Goal: Task Accomplishment & Management: Use online tool/utility

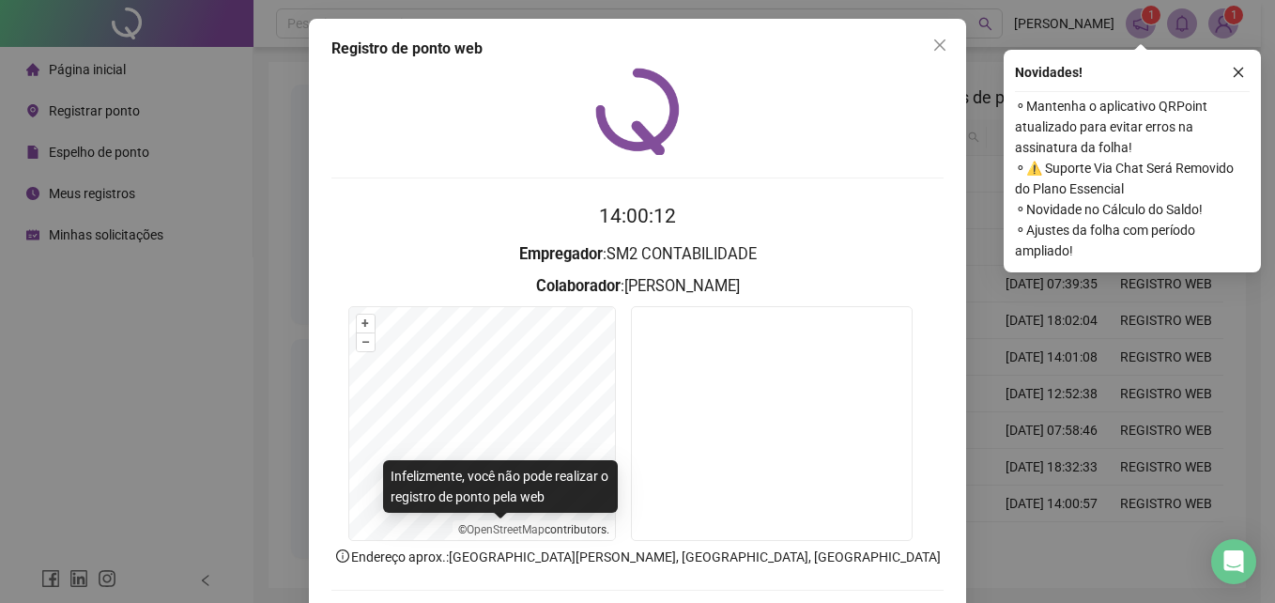
drag, startPoint x: 0, startPoint y: 0, endPoint x: 288, endPoint y: 234, distance: 371.2
click at [288, 234] on div "Registro de ponto web 14:00:12 Empregador : SM2 CONTABILIDADE Colaborador : [PE…" at bounding box center [637, 301] width 1275 height 603
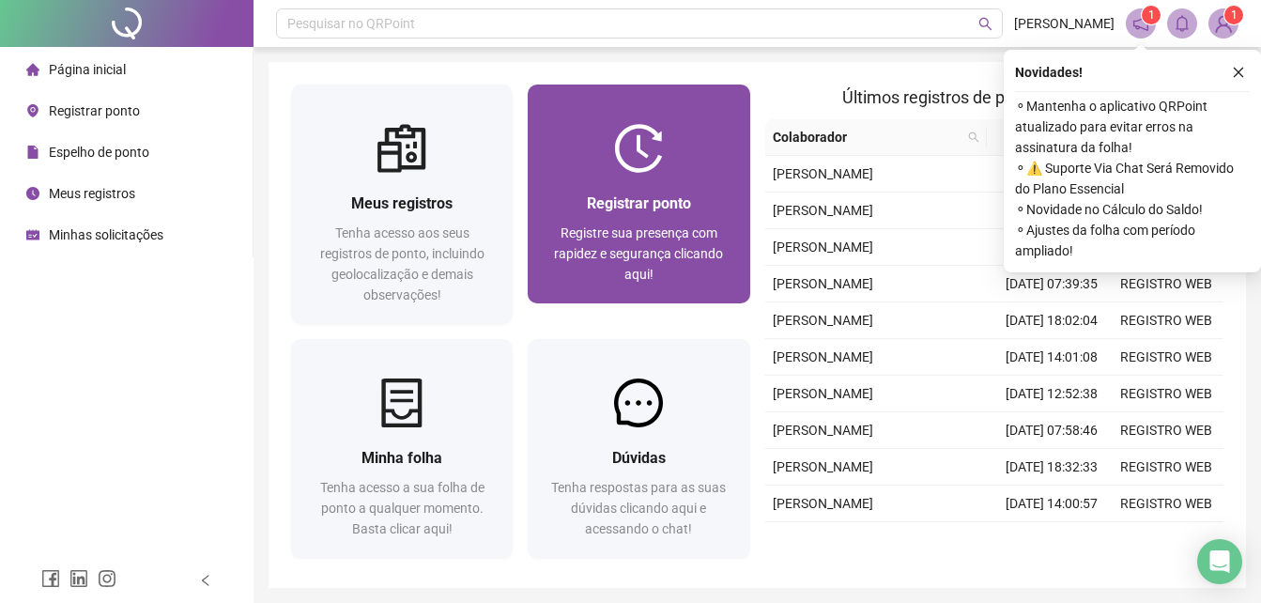
click at [701, 193] on div "Registrar ponto" at bounding box center [638, 203] width 177 height 23
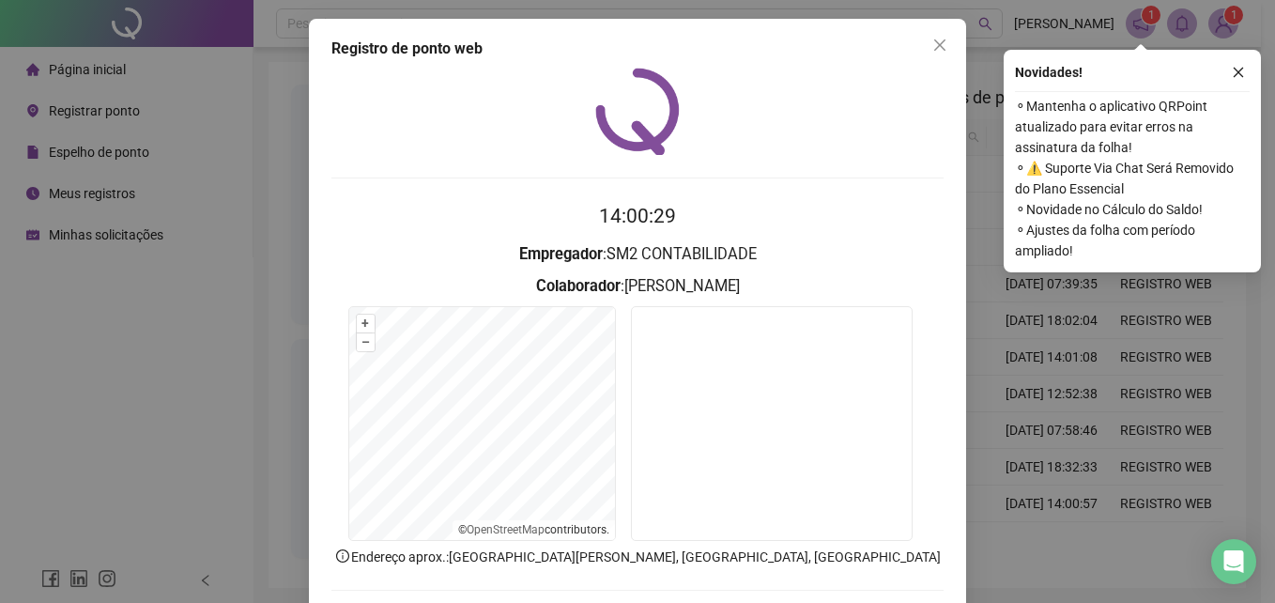
scroll to position [89, 0]
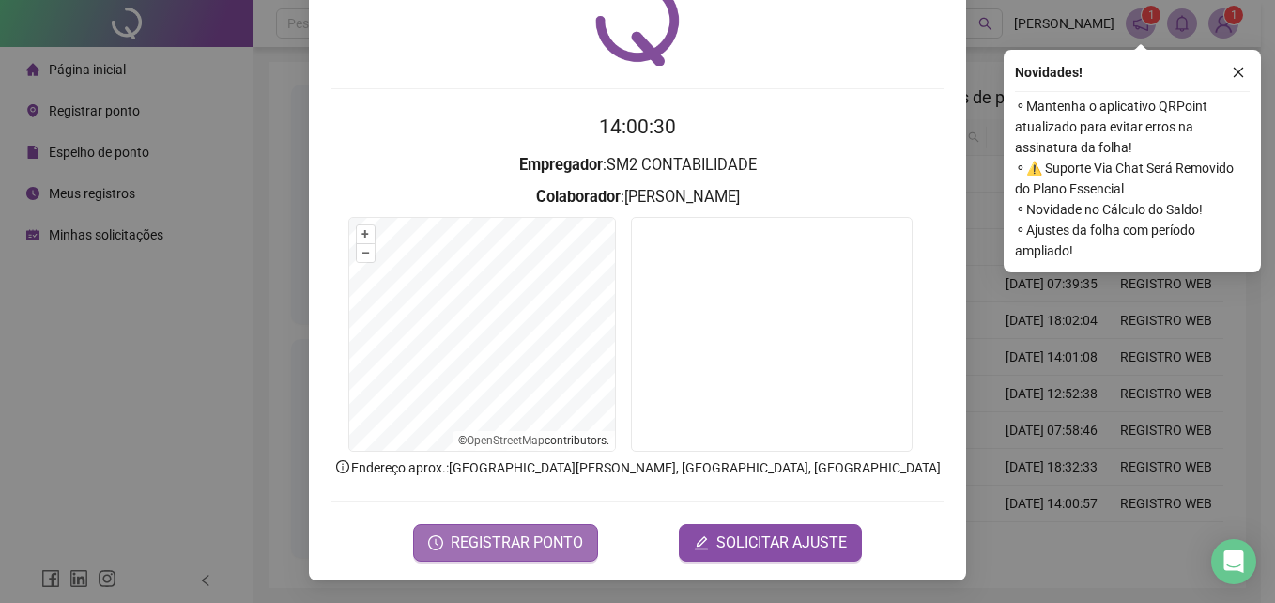
click at [553, 545] on span "REGISTRAR PONTO" at bounding box center [517, 543] width 132 height 23
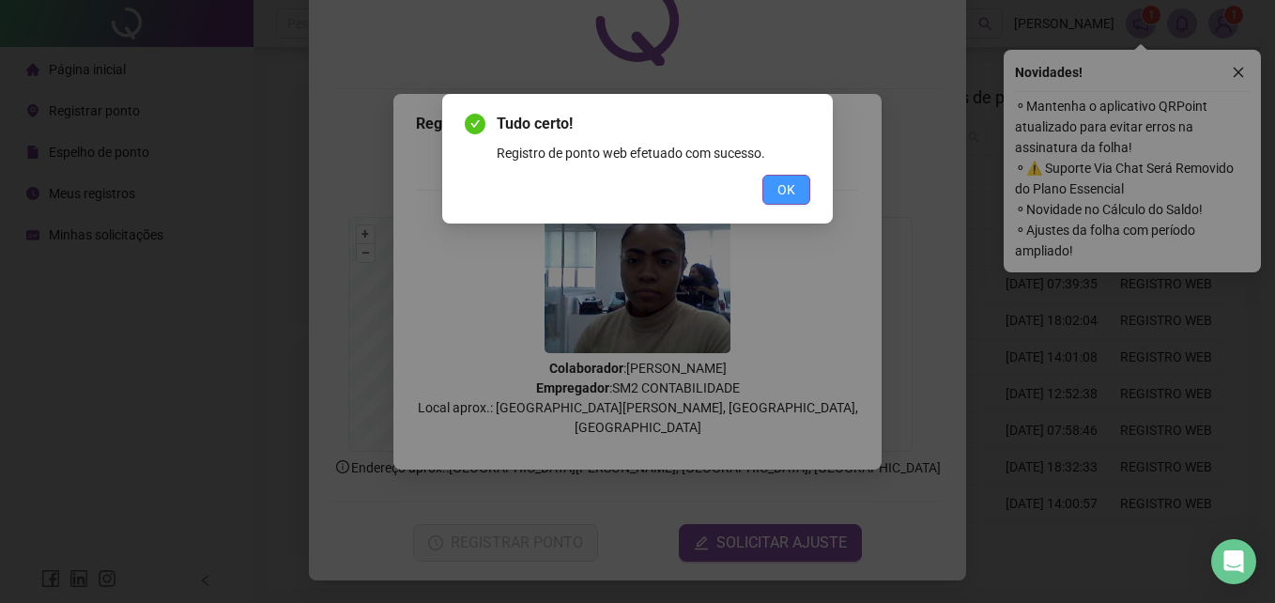
click at [785, 195] on span "OK" at bounding box center [787, 189] width 18 height 21
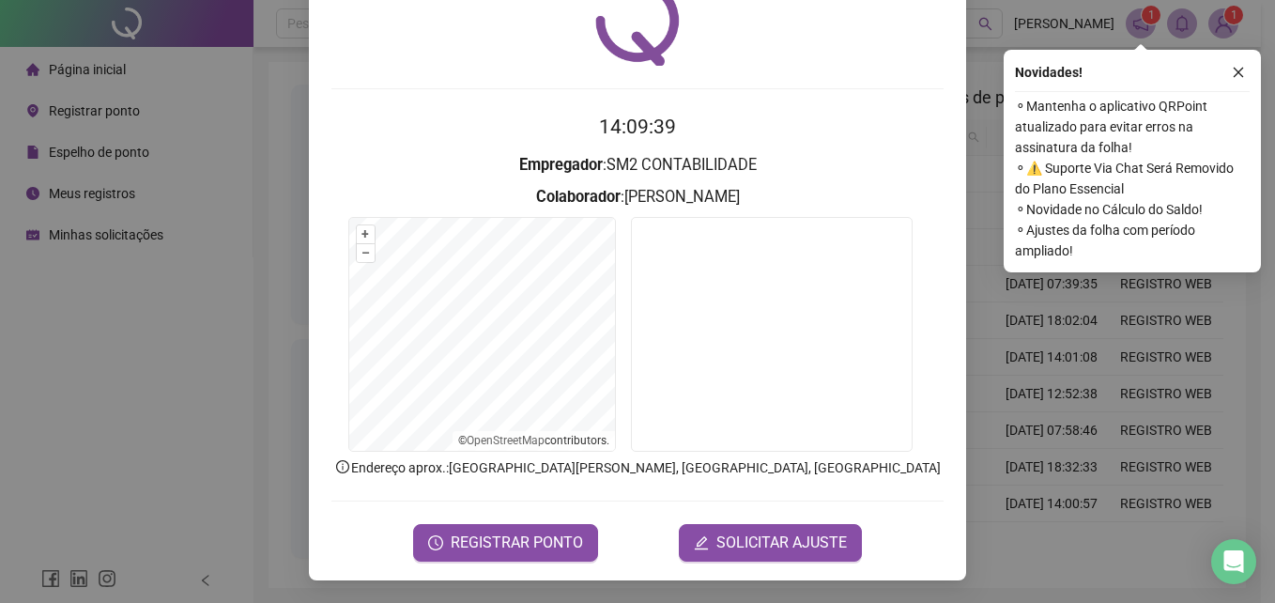
scroll to position [0, 0]
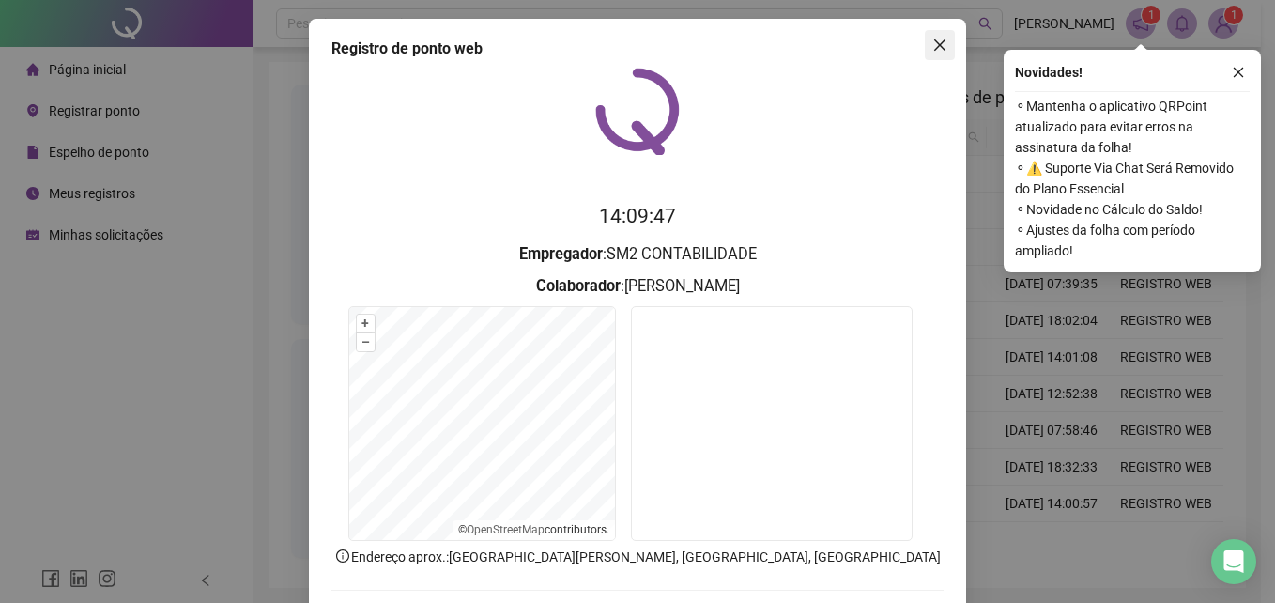
click at [932, 48] on icon "close" at bounding box center [939, 45] width 15 height 15
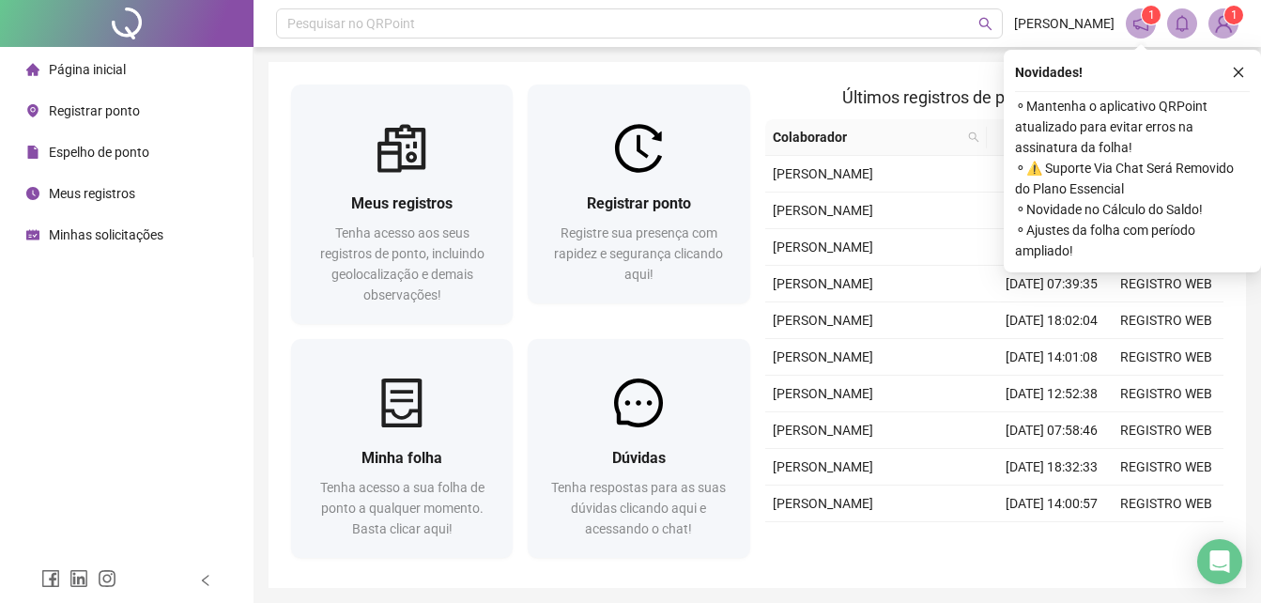
click at [137, 236] on span "Minhas solicitações" at bounding box center [106, 234] width 115 height 15
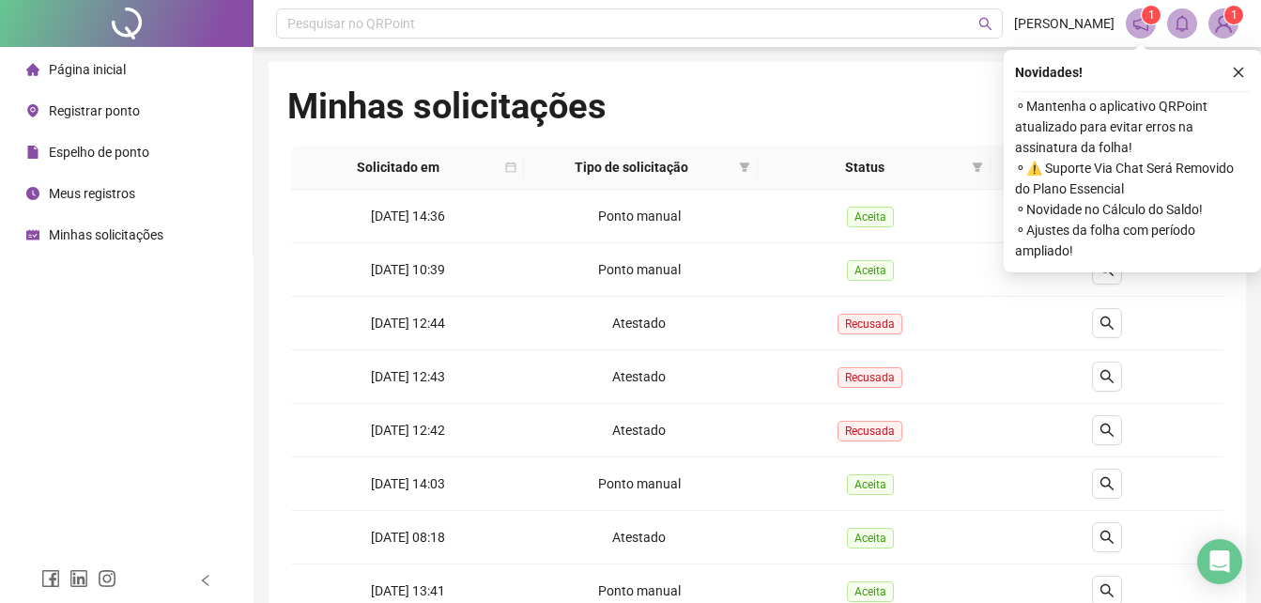
click at [113, 200] on span "Meus registros" at bounding box center [92, 193] width 86 height 15
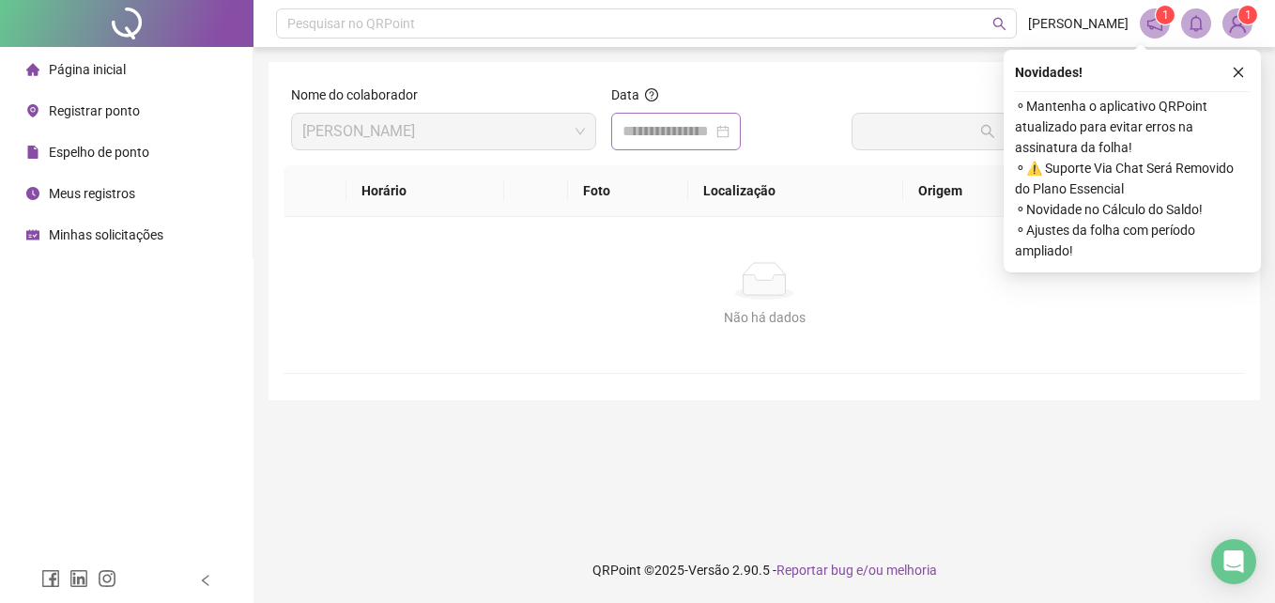
click at [730, 132] on div at bounding box center [676, 131] width 107 height 23
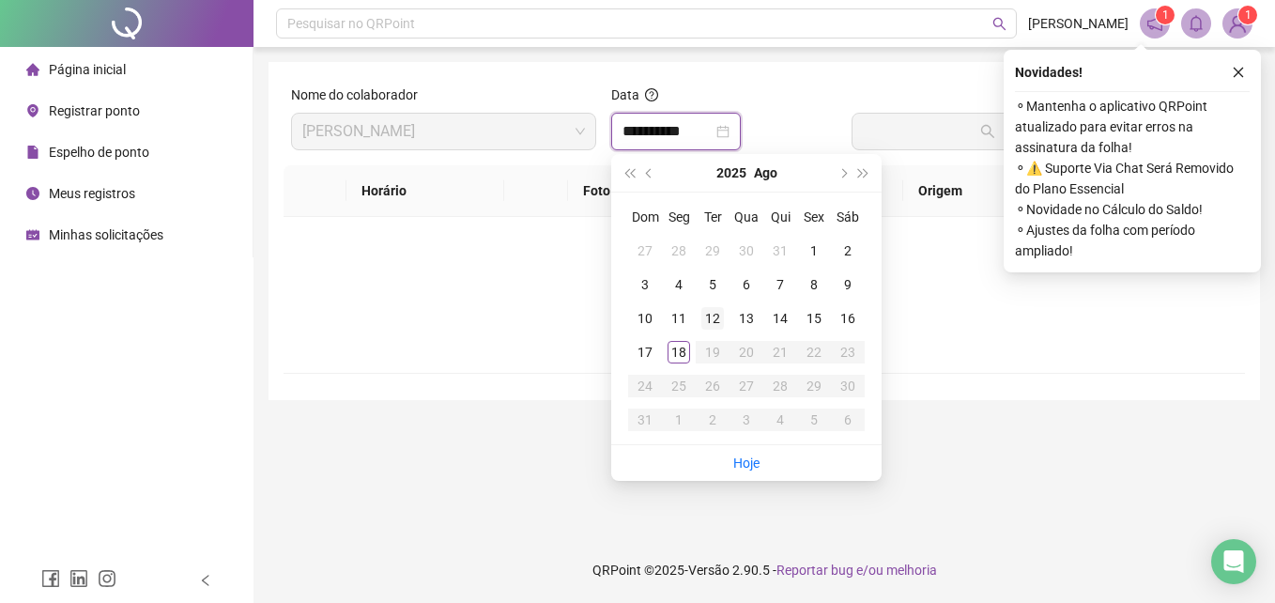
type input "**********"
click at [686, 362] on div "18" at bounding box center [679, 352] width 23 height 23
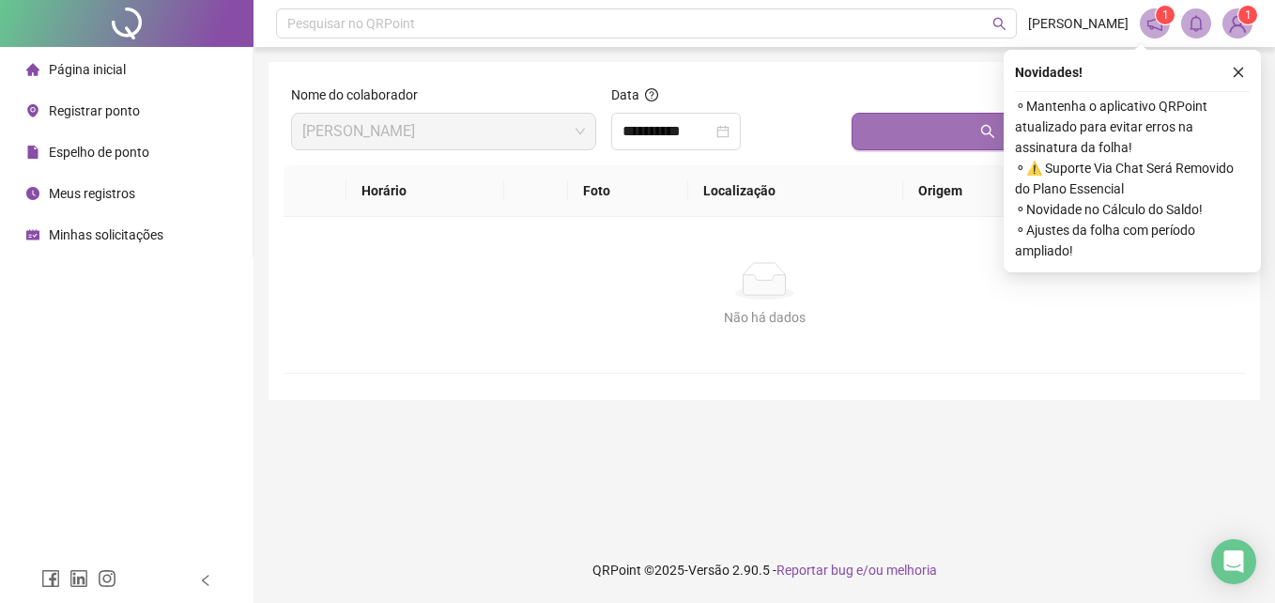
click at [901, 137] on button "Buscar registros" at bounding box center [1045, 132] width 386 height 38
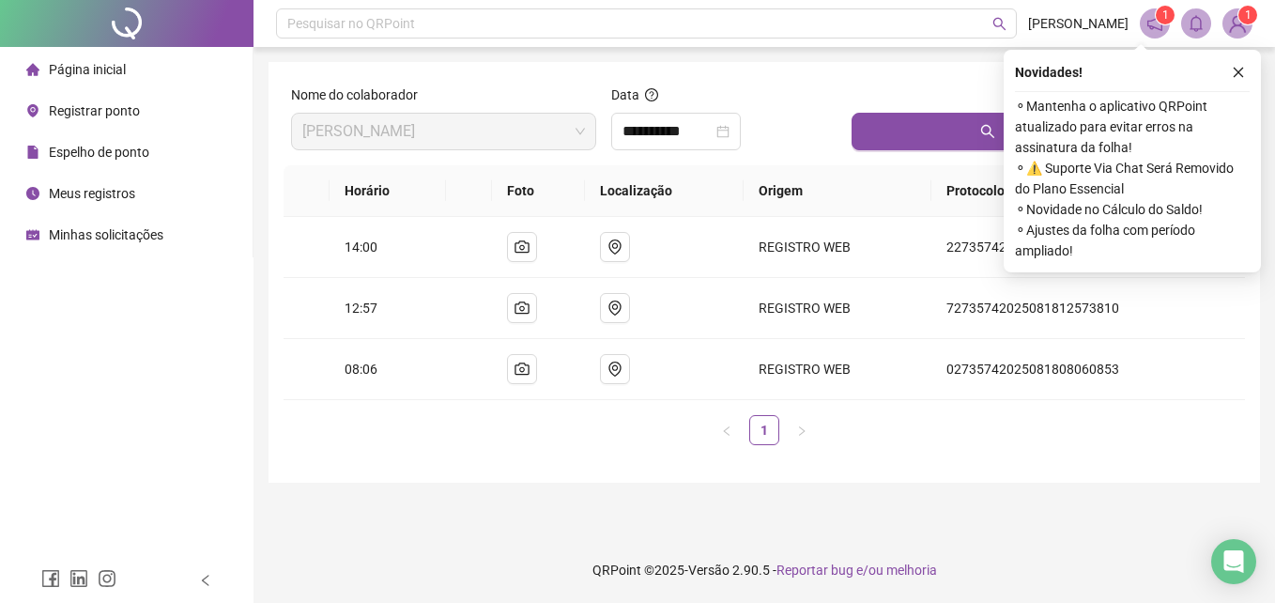
click at [993, 509] on main "**********" at bounding box center [765, 292] width 992 height 460
click at [1244, 76] on icon "close" at bounding box center [1238, 72] width 13 height 13
